Goal: Task Accomplishment & Management: Use online tool/utility

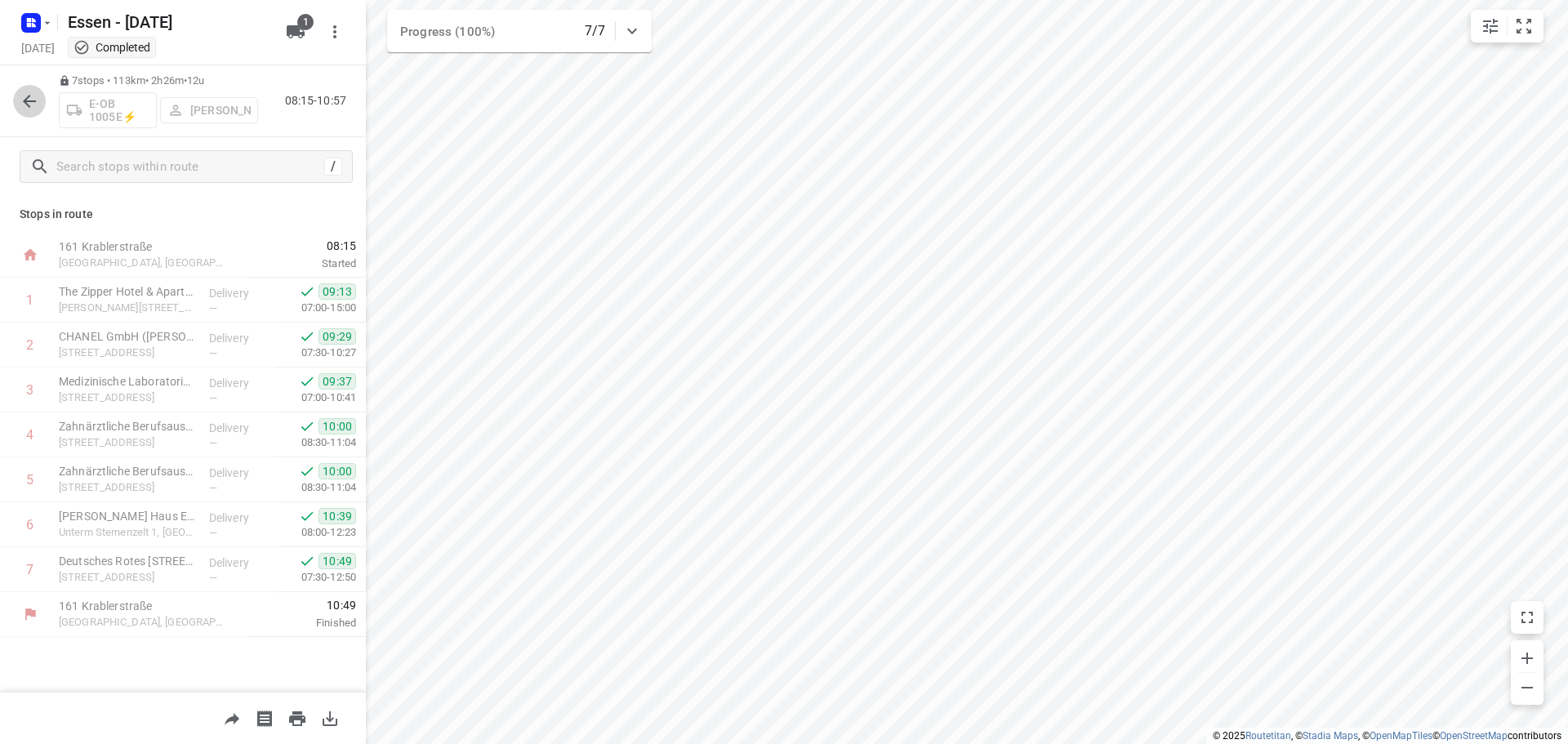
click at [27, 97] on icon "button" at bounding box center [29, 101] width 13 height 13
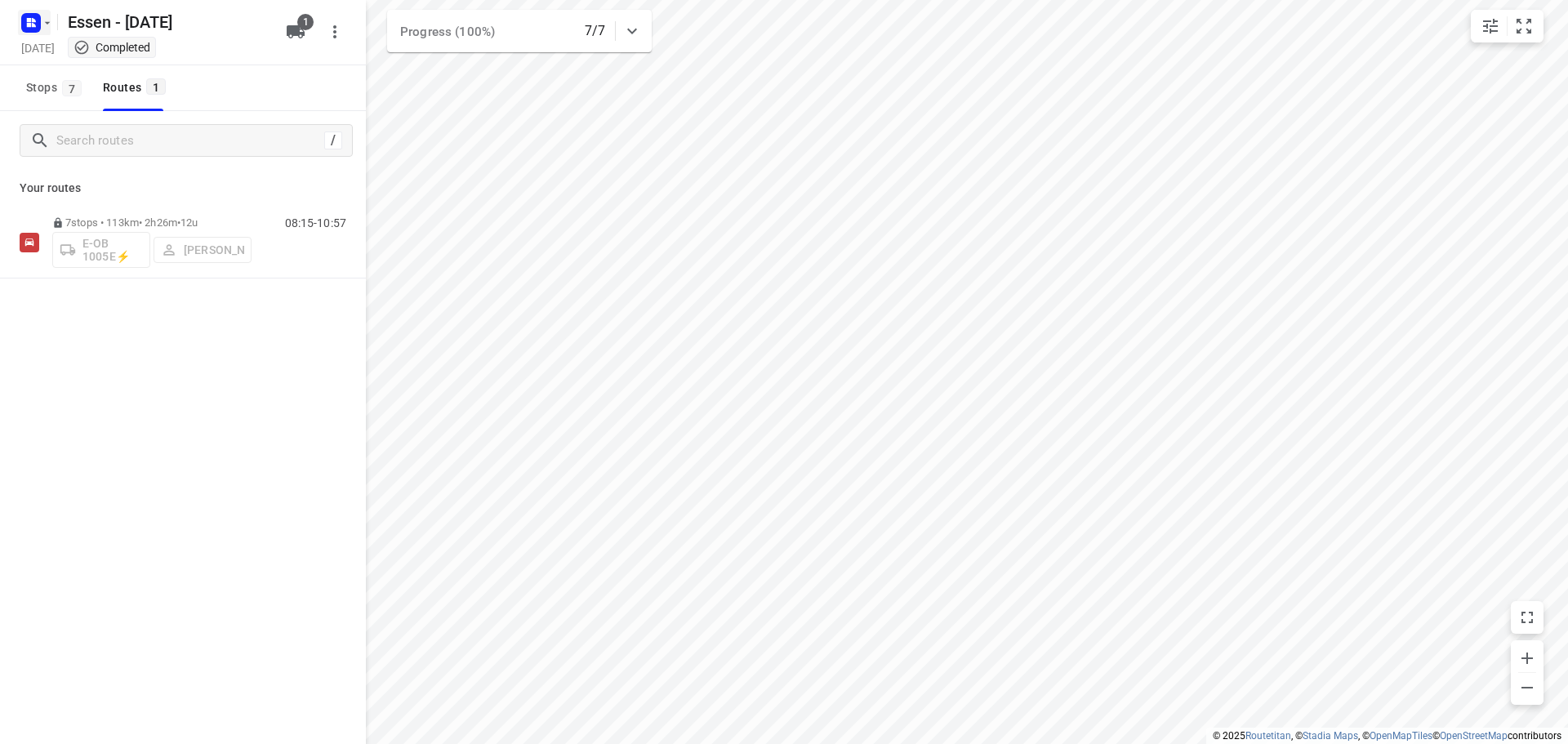
click at [50, 28] on button "button" at bounding box center [34, 23] width 32 height 27
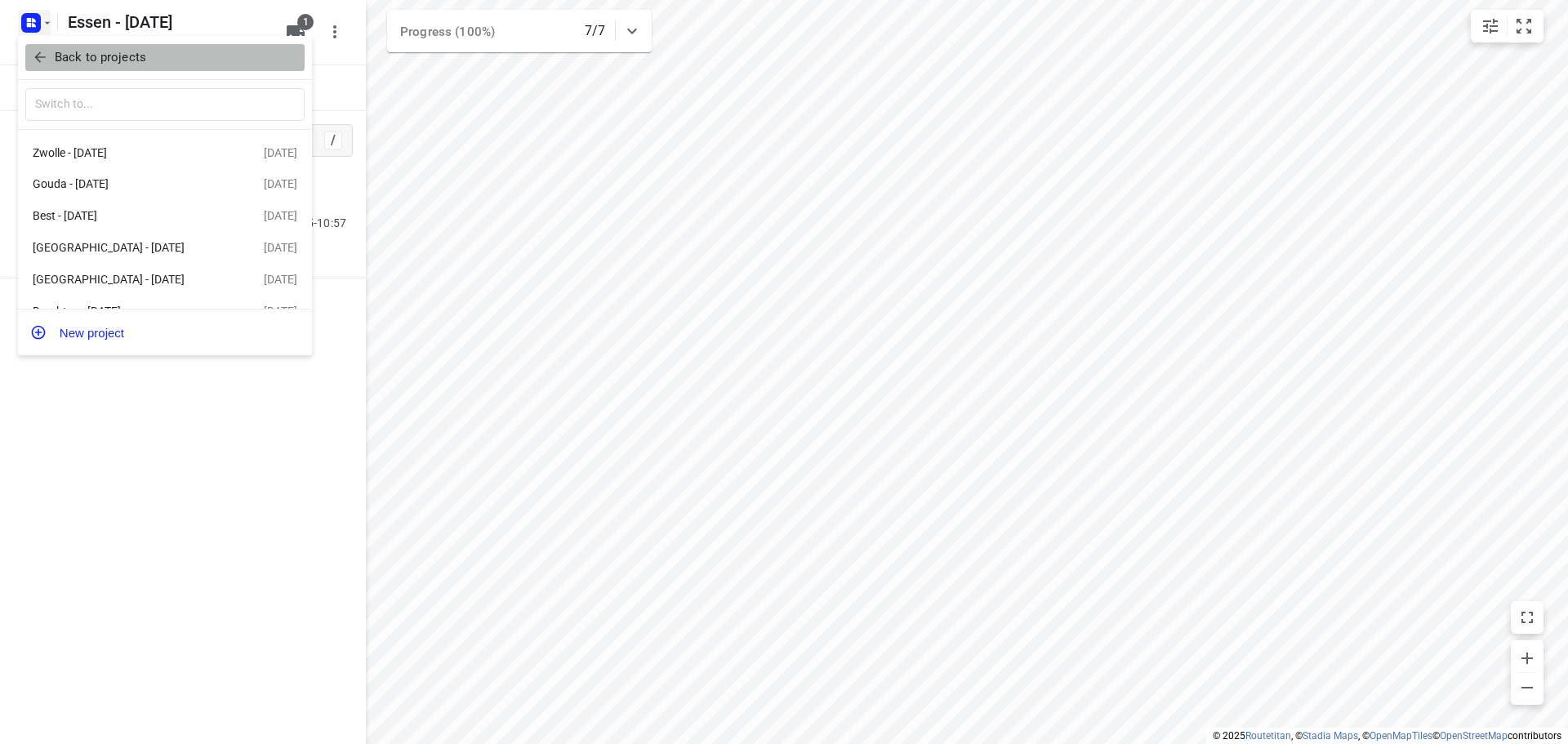
click at [49, 55] on span "Back to projects" at bounding box center [165, 58] width 266 height 19
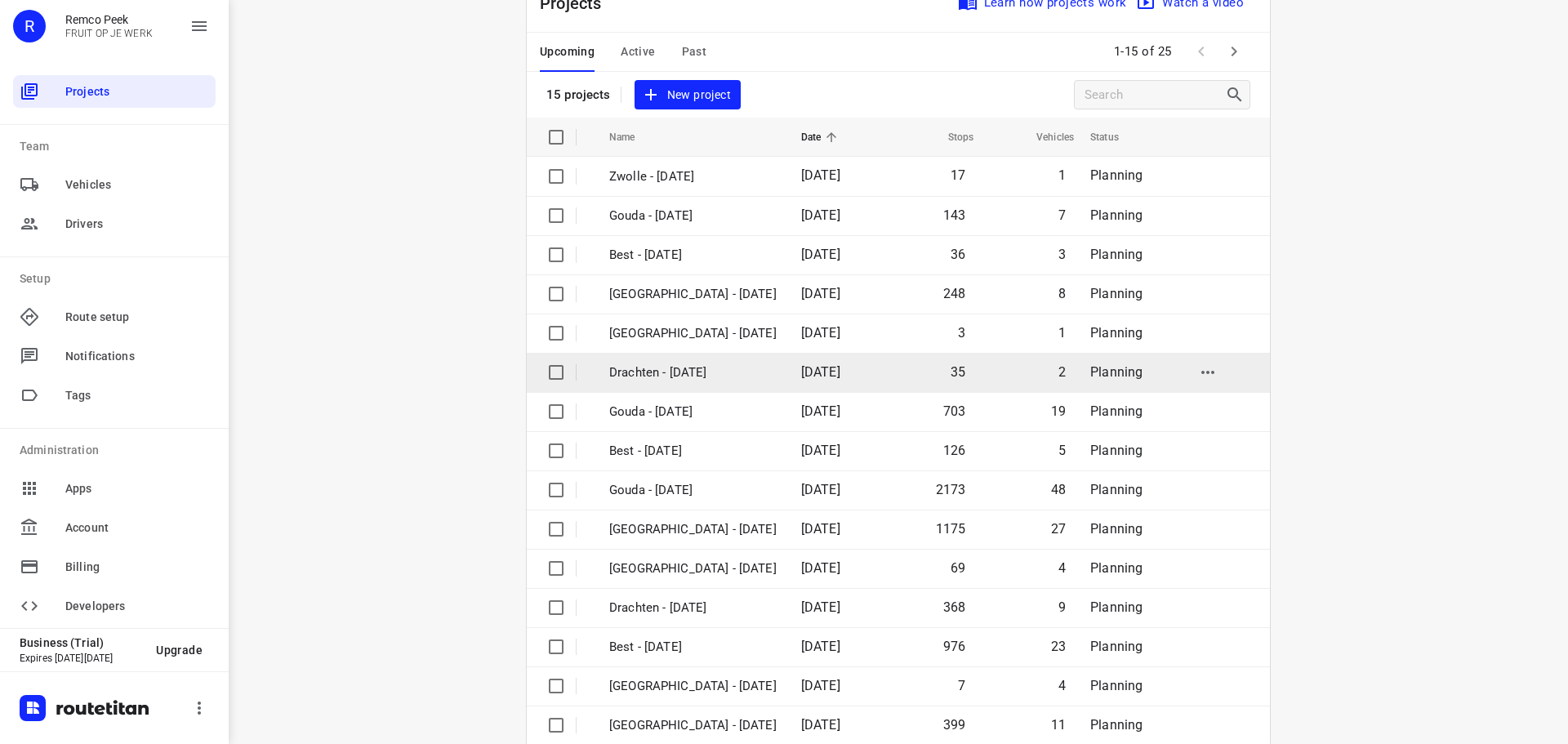
scroll to position [81, 0]
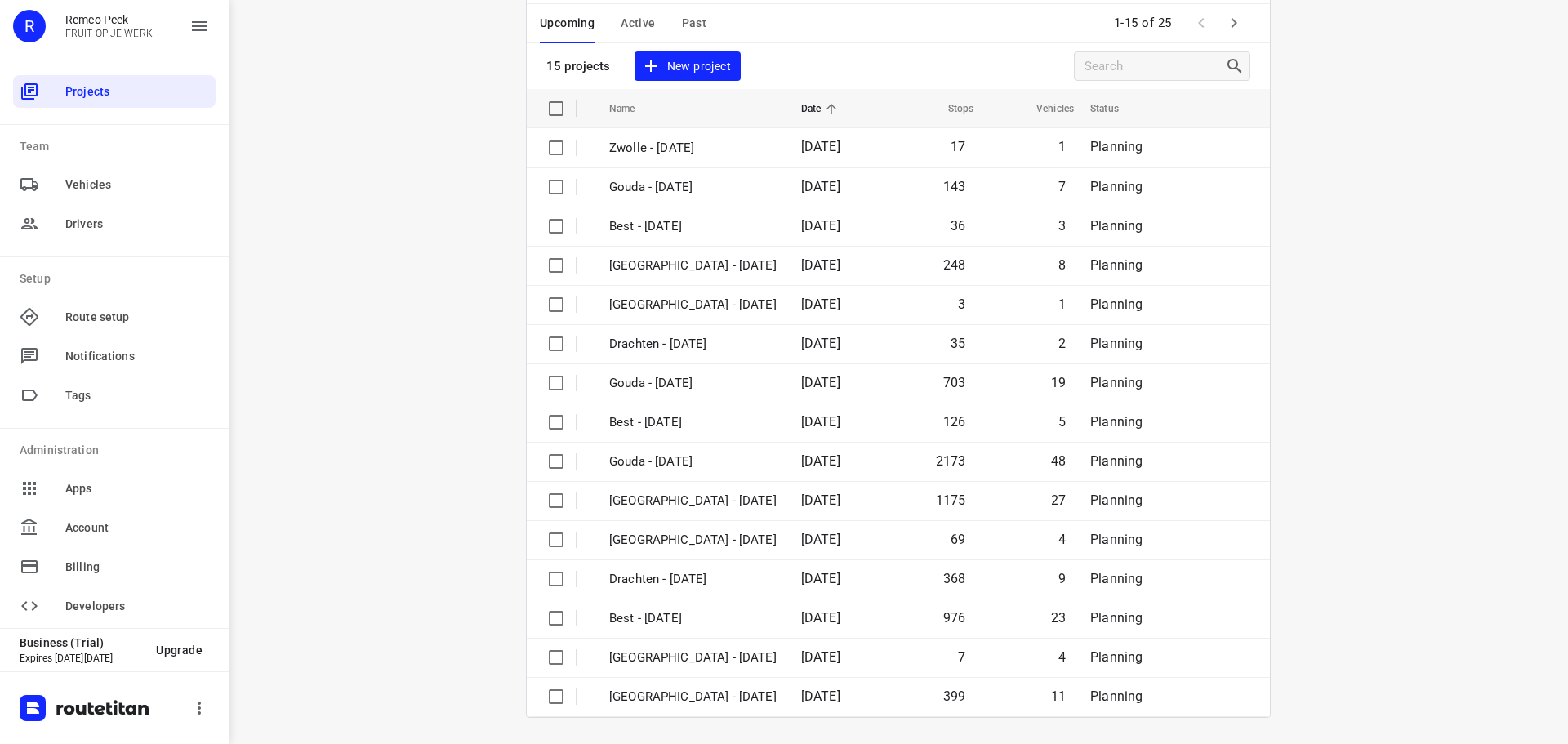
click at [1232, 14] on icon "button" at bounding box center [1234, 23] width 20 height 20
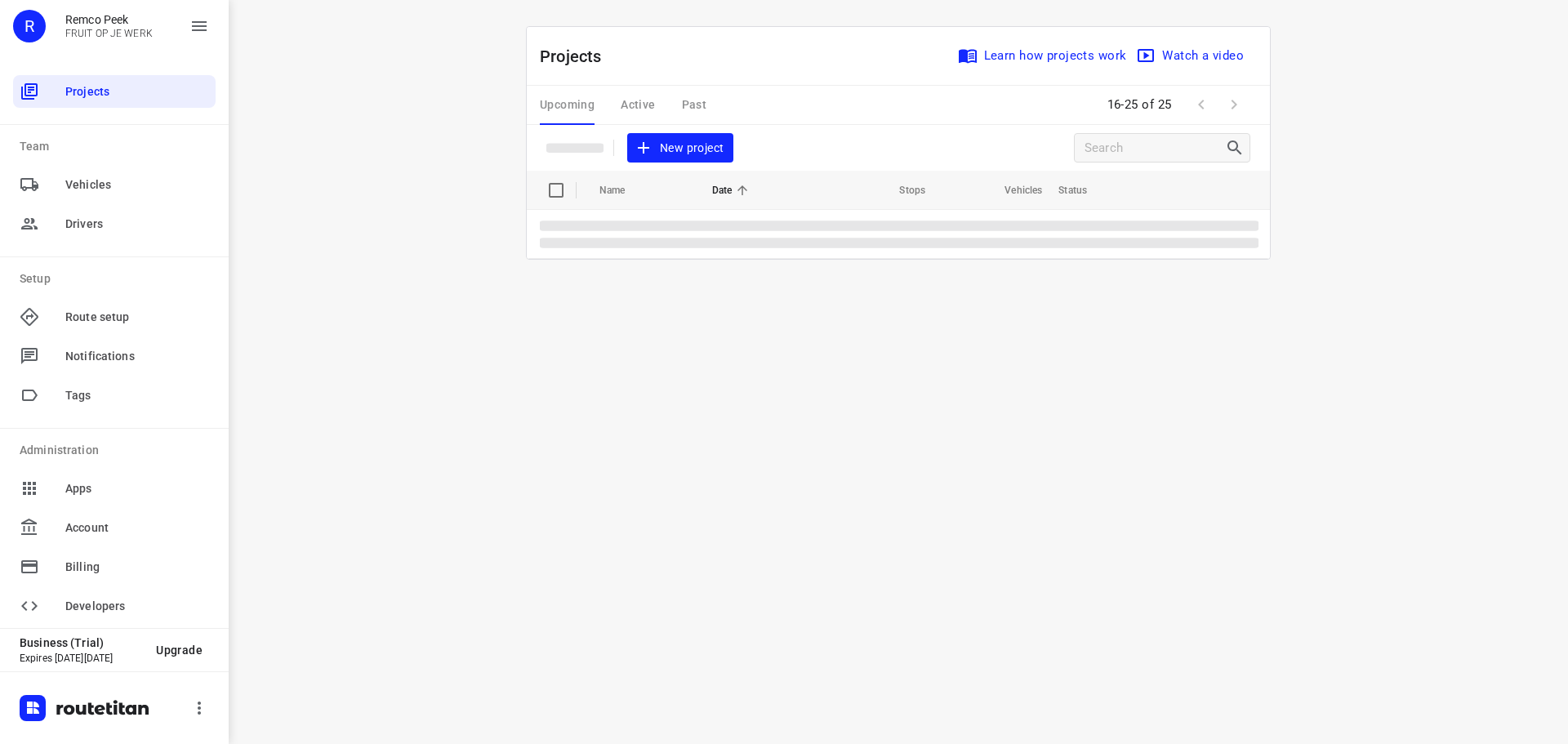
scroll to position [0, 0]
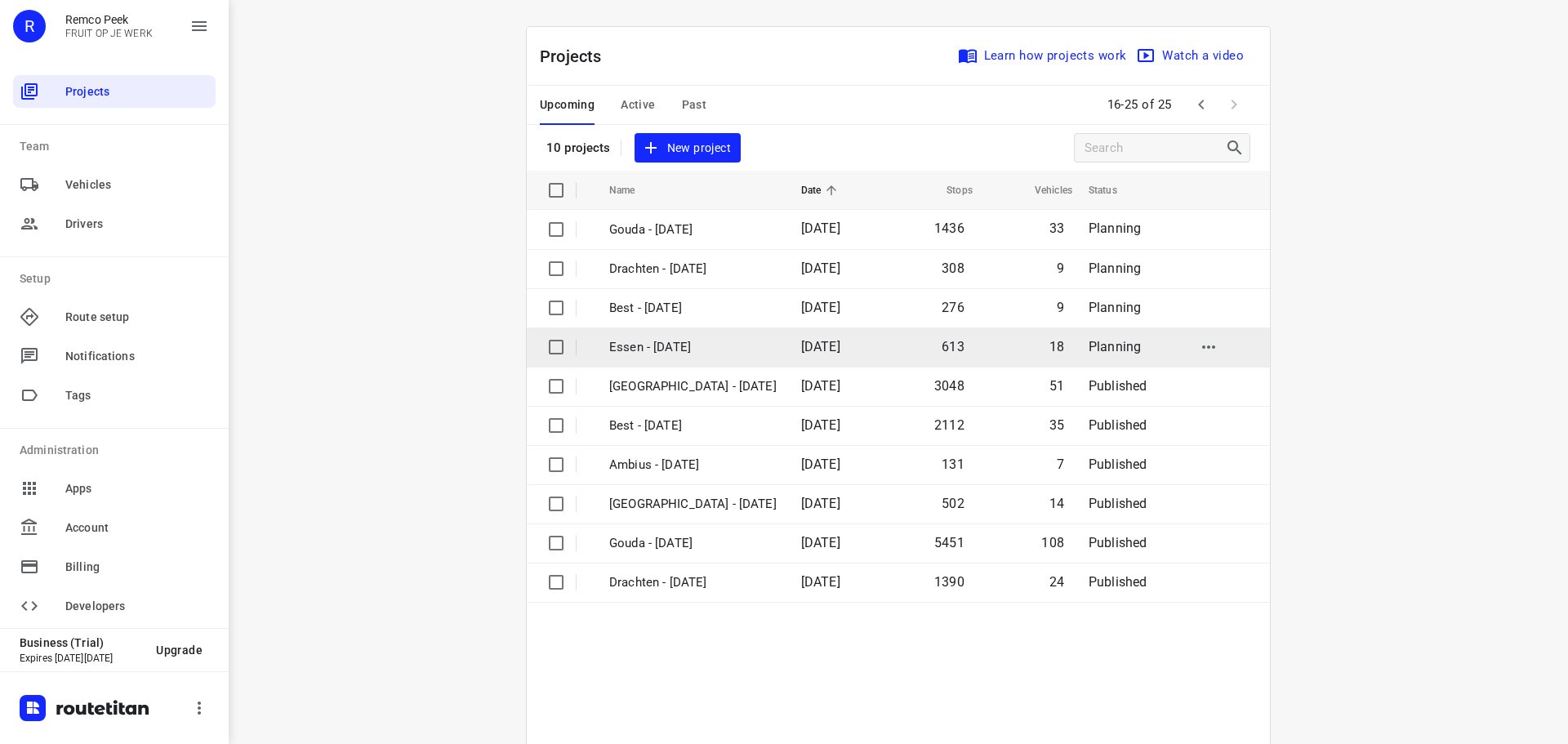
click at [652, 348] on p "Essen - [DATE]" at bounding box center [692, 347] width 168 height 19
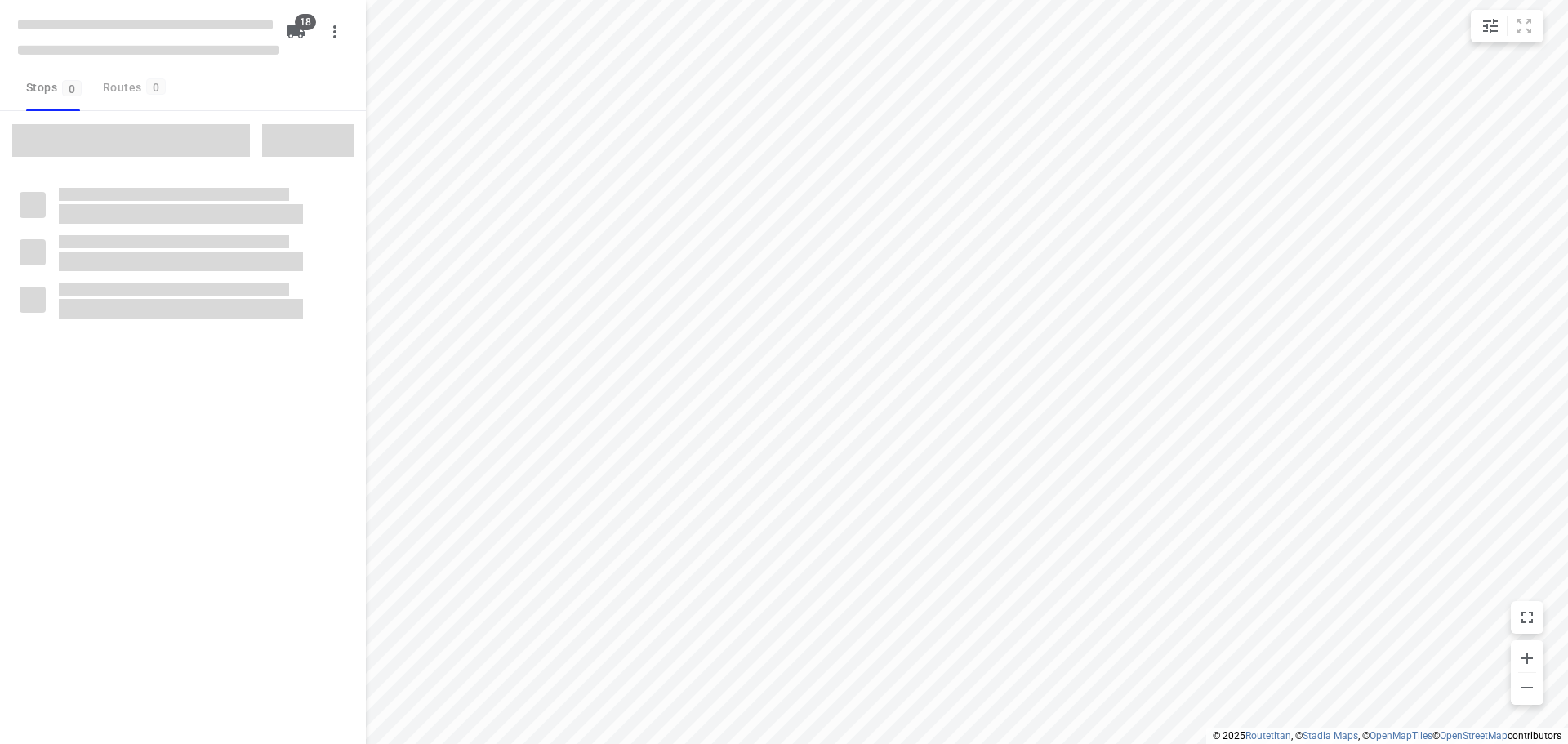
checkbox input "true"
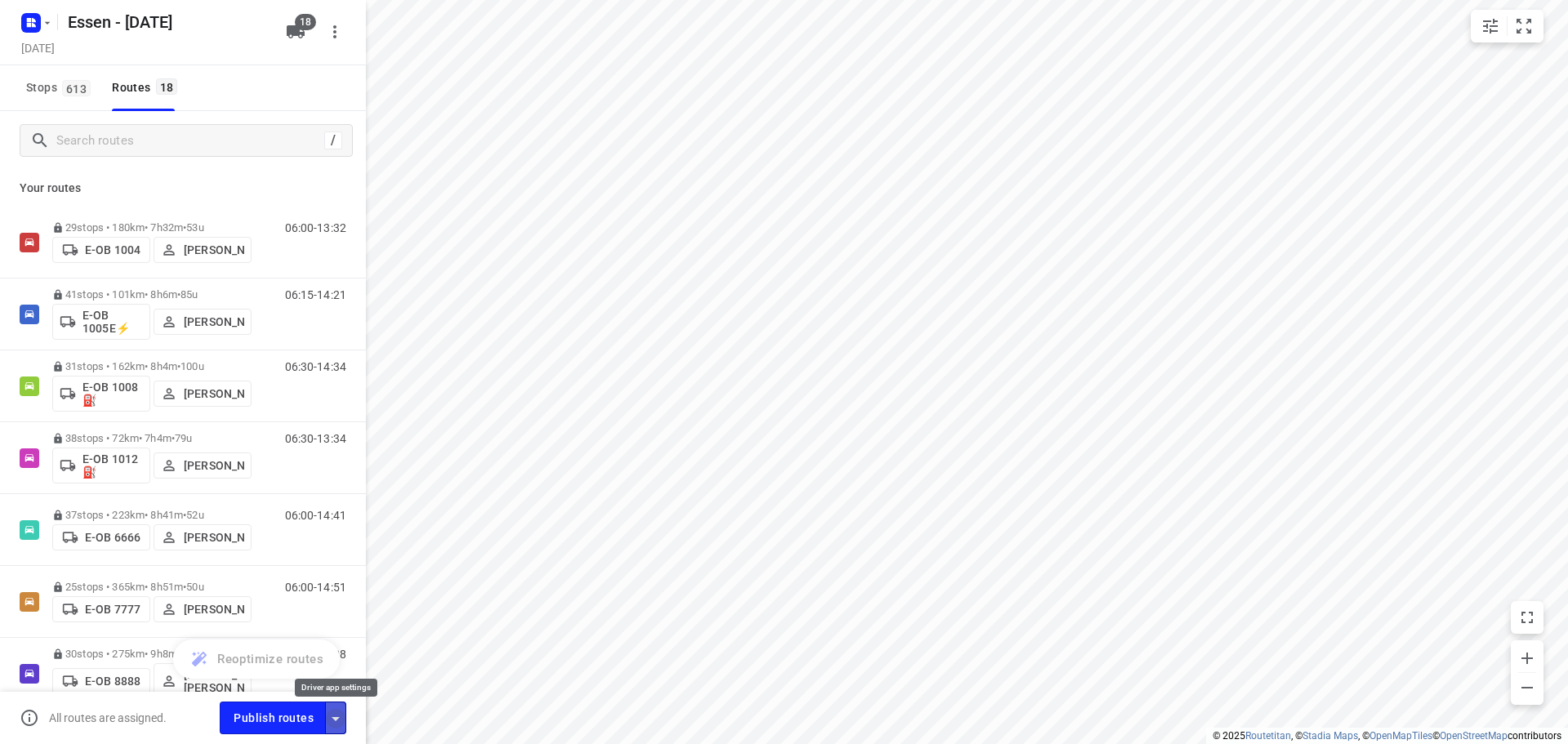
click at [326, 712] on icon "button" at bounding box center [335, 718] width 20 height 20
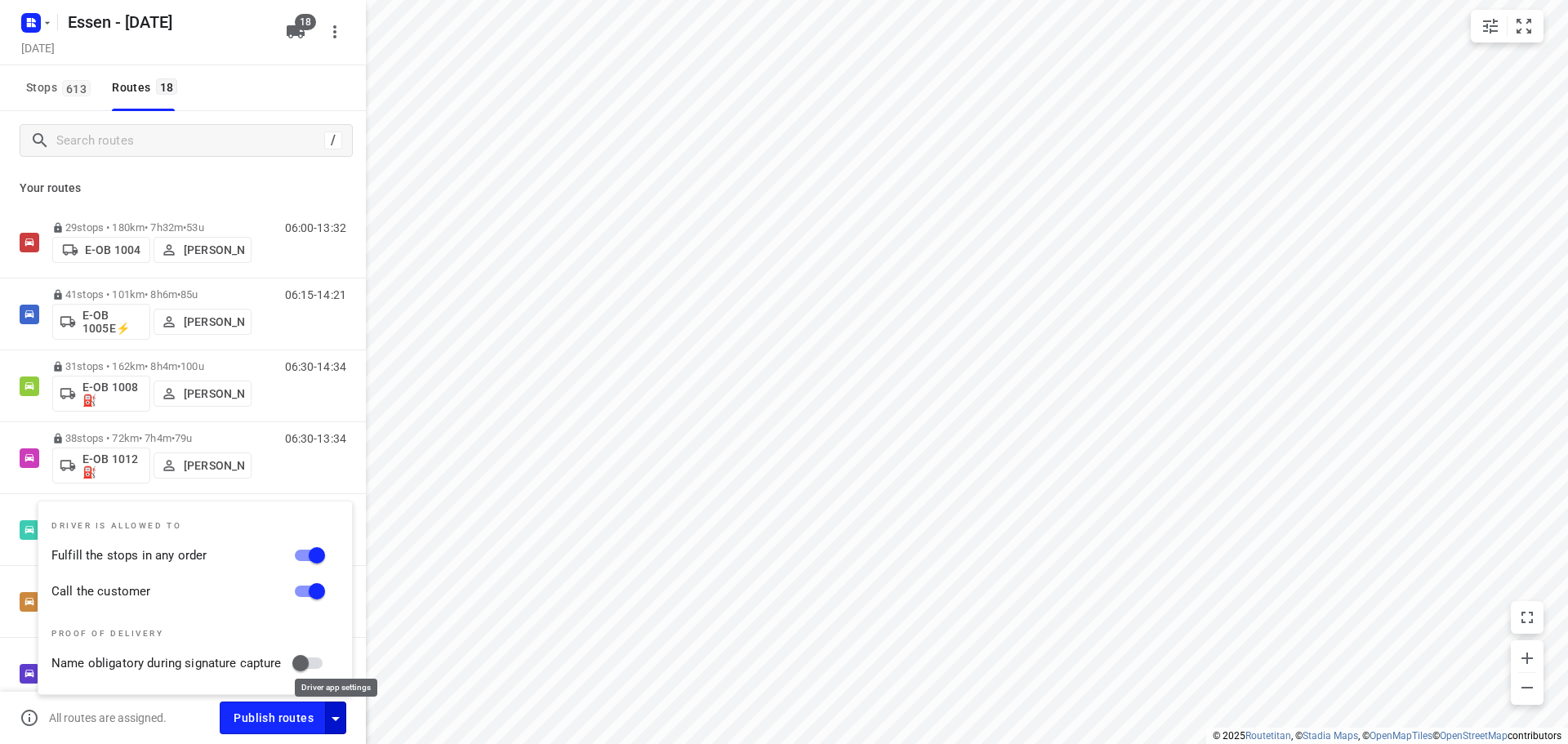
click at [327, 712] on icon "button" at bounding box center [335, 718] width 20 height 20
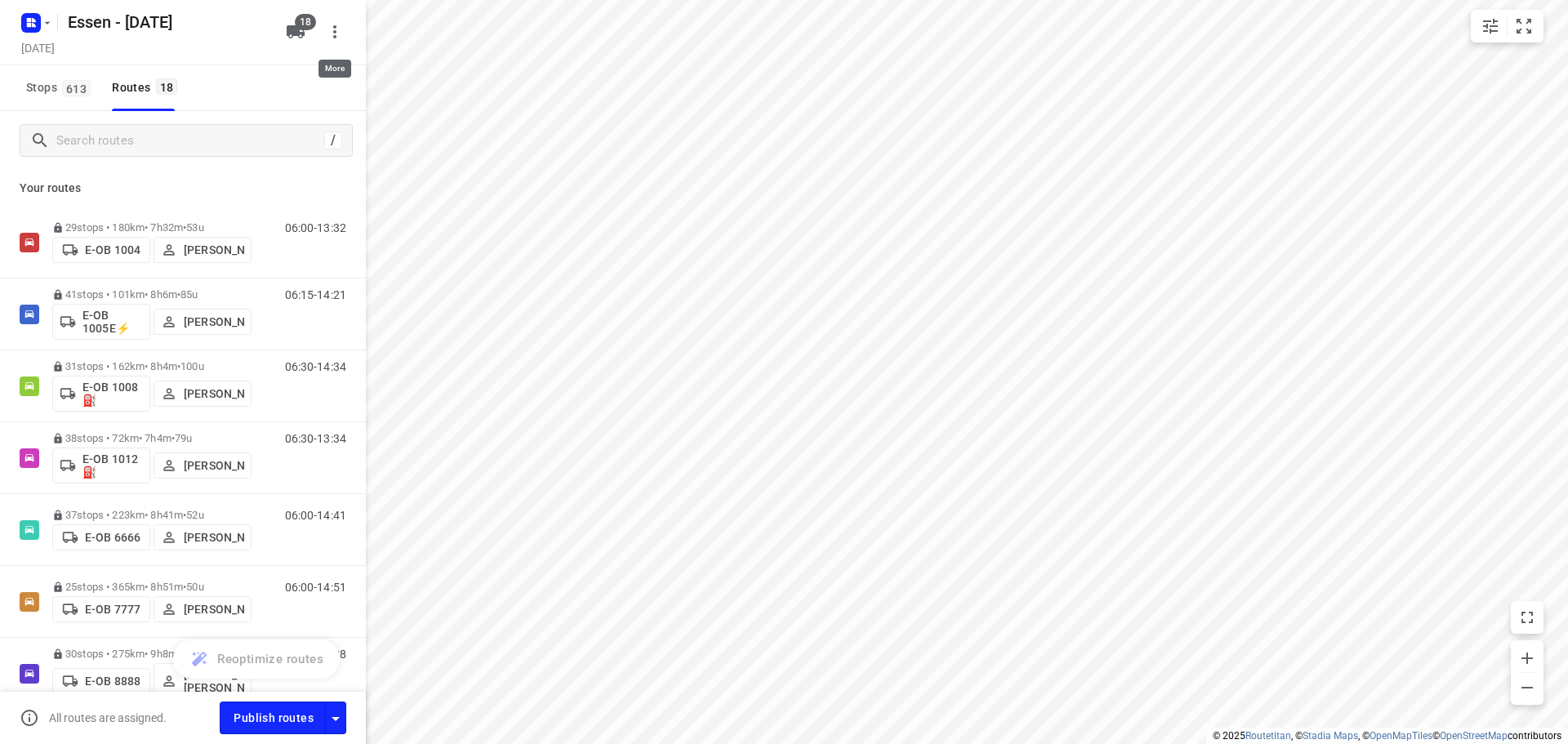
click at [338, 27] on icon "button" at bounding box center [334, 31] width 20 height 20
click at [338, 27] on div at bounding box center [784, 372] width 1568 height 744
click at [284, 709] on span "Publish routes" at bounding box center [274, 718] width 80 height 21
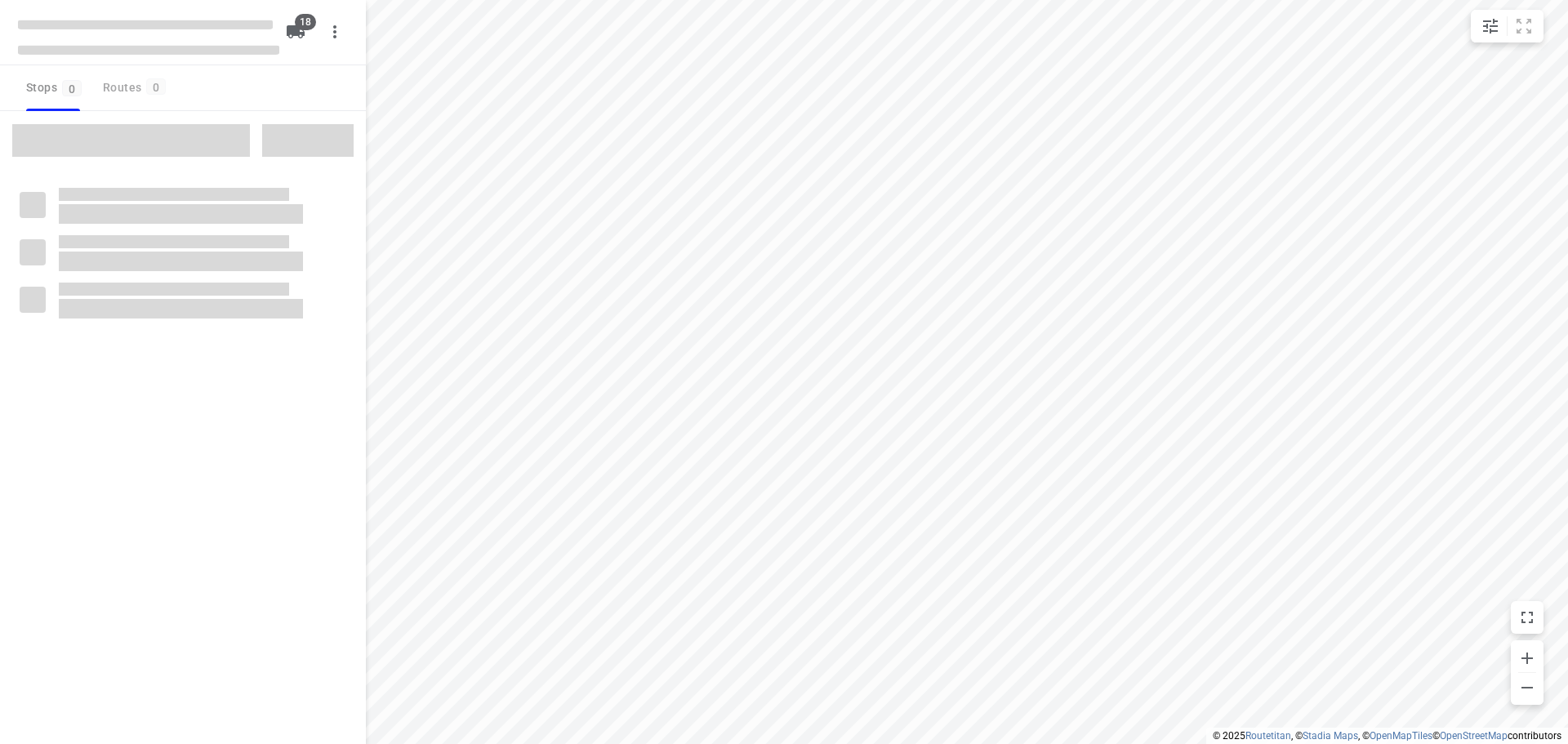
checkbox input "true"
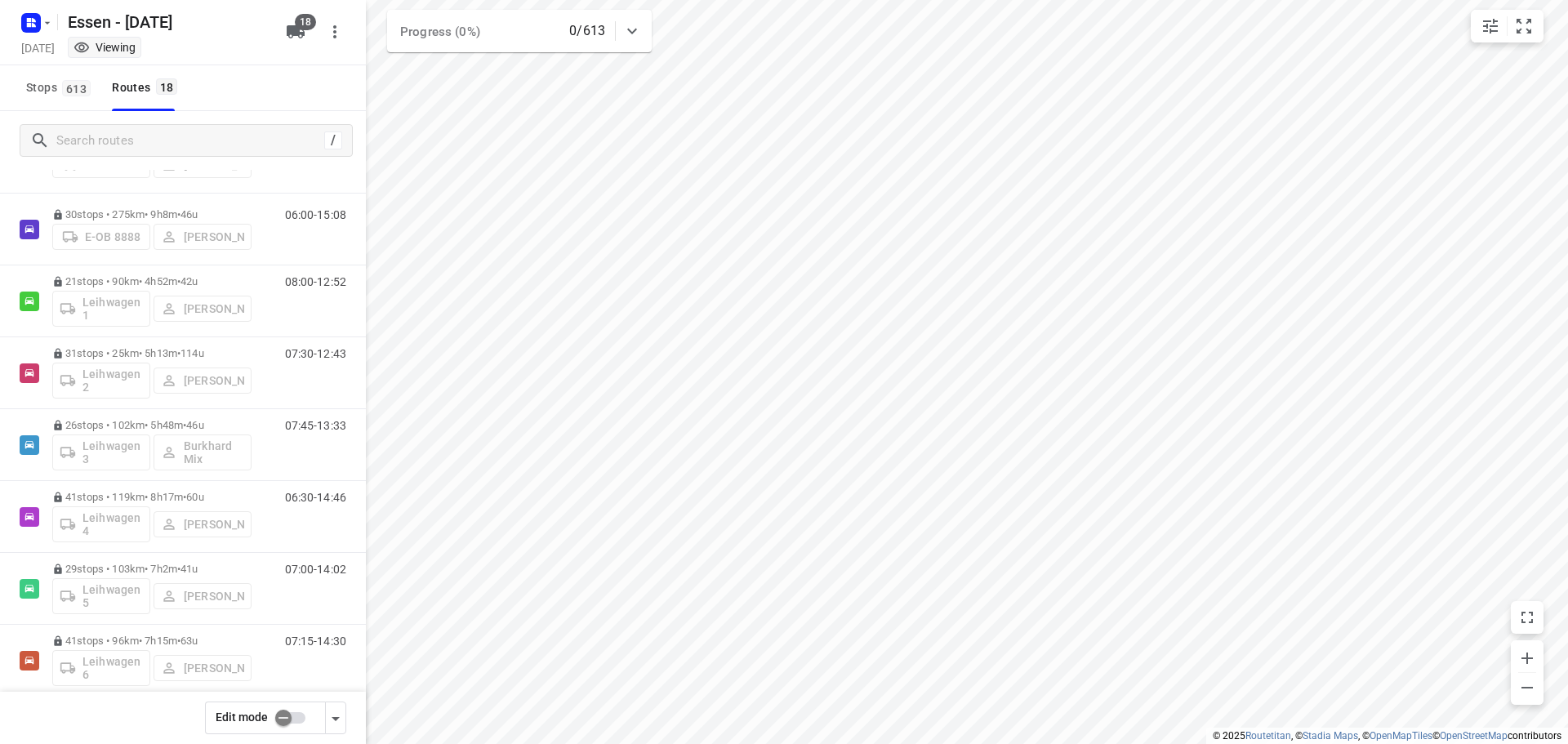
scroll to position [489, 0]
